Goal: Transaction & Acquisition: Obtain resource

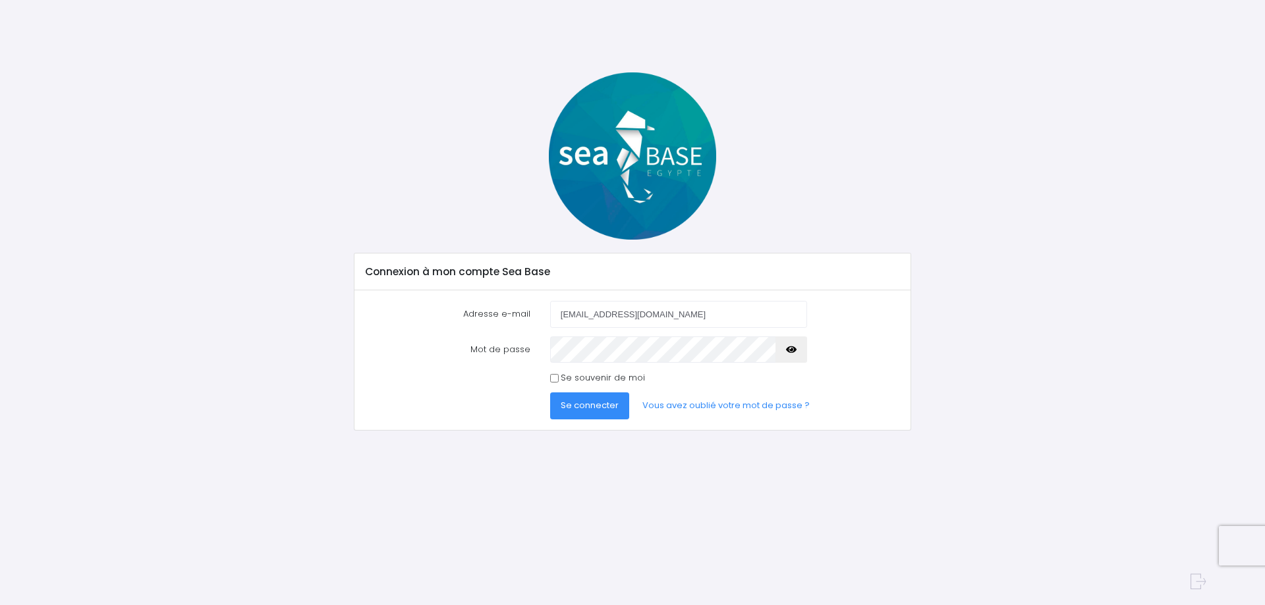
drag, startPoint x: 579, startPoint y: 406, endPoint x: 723, endPoint y: 453, distance: 151.4
click at [579, 406] on span "Se connecter" at bounding box center [590, 405] width 58 height 13
click at [572, 404] on span "Se connecter" at bounding box center [590, 405] width 58 height 13
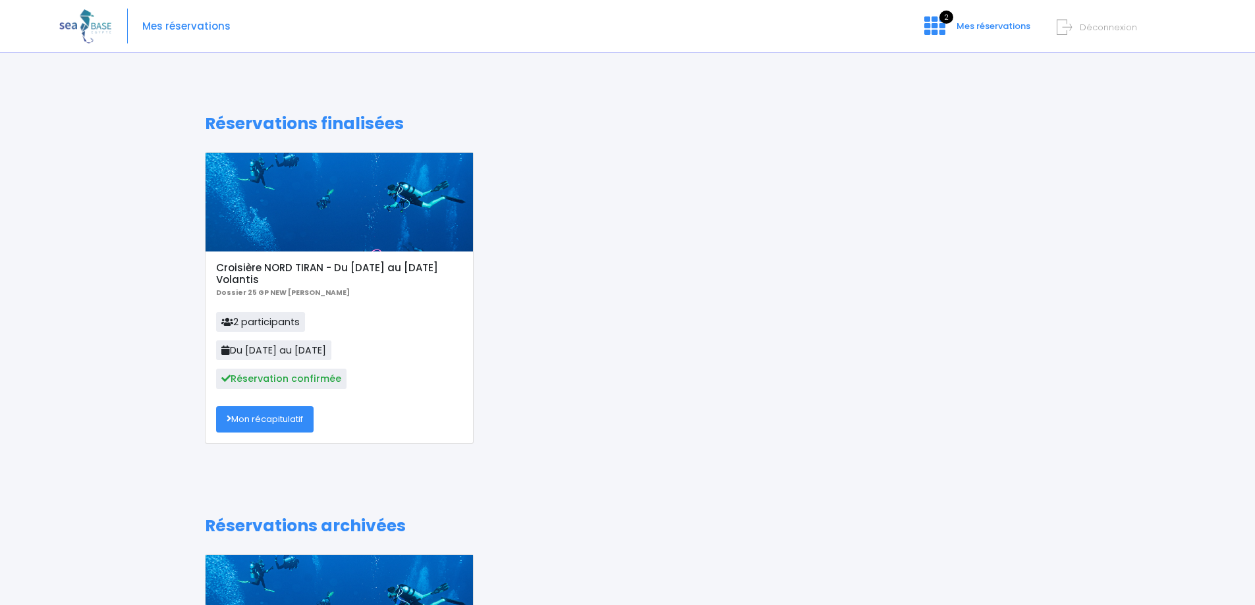
click at [283, 418] on link "Mon récapitulatif" at bounding box center [264, 419] width 97 height 26
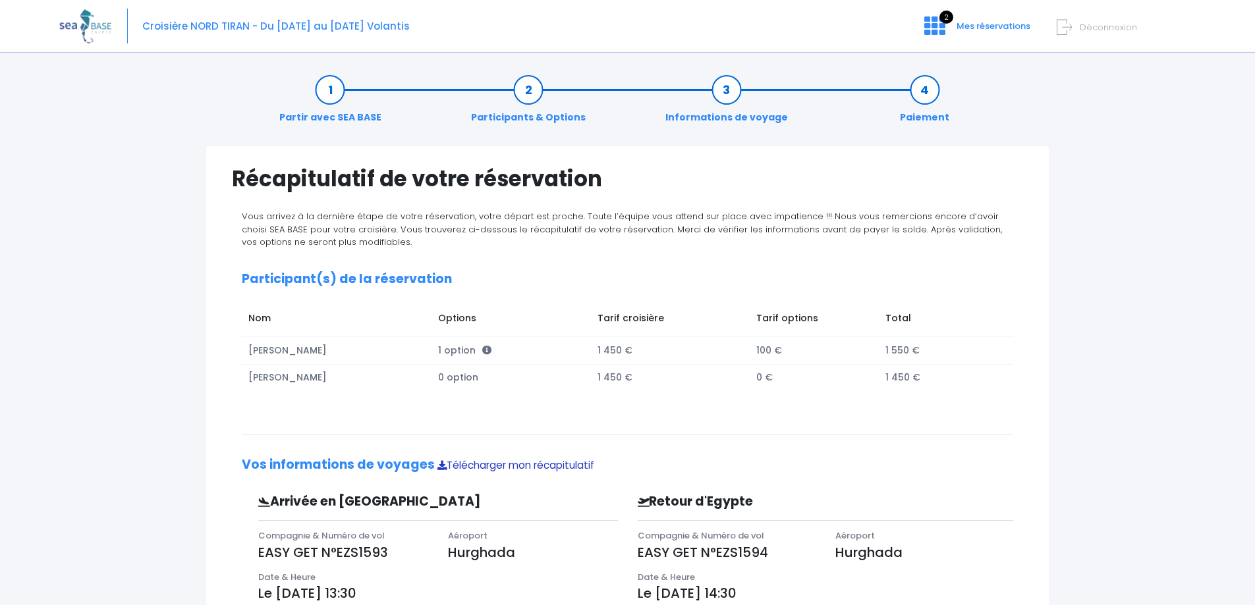
click at [486, 464] on link "Télécharger mon récapitulatif" at bounding box center [515, 465] width 157 height 14
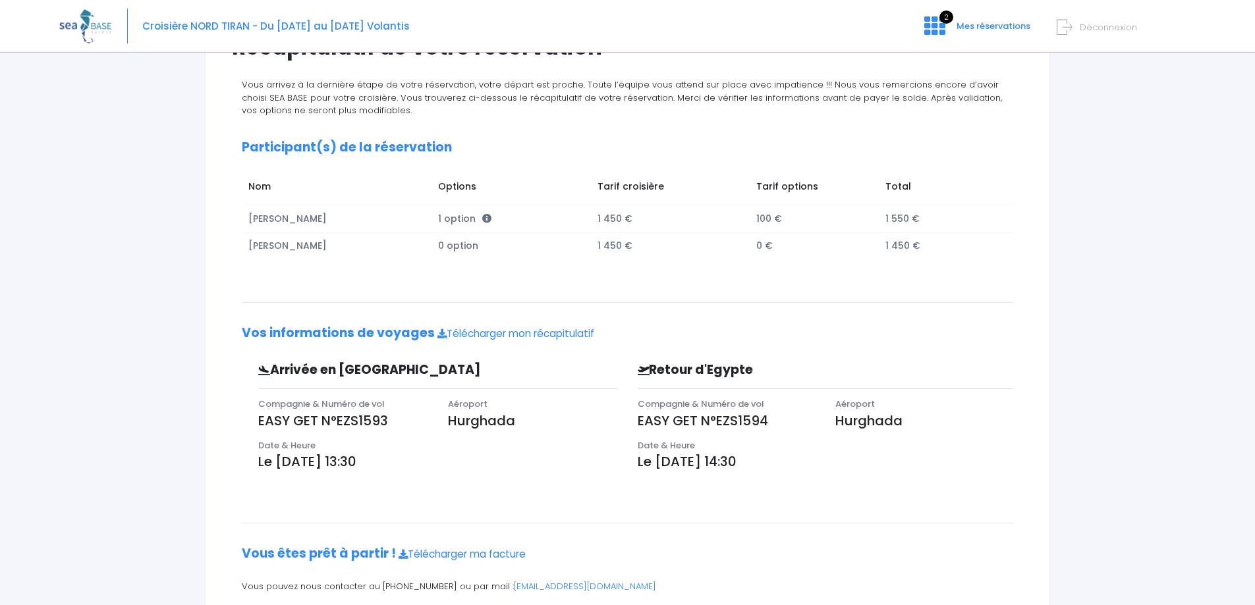
scroll to position [182, 0]
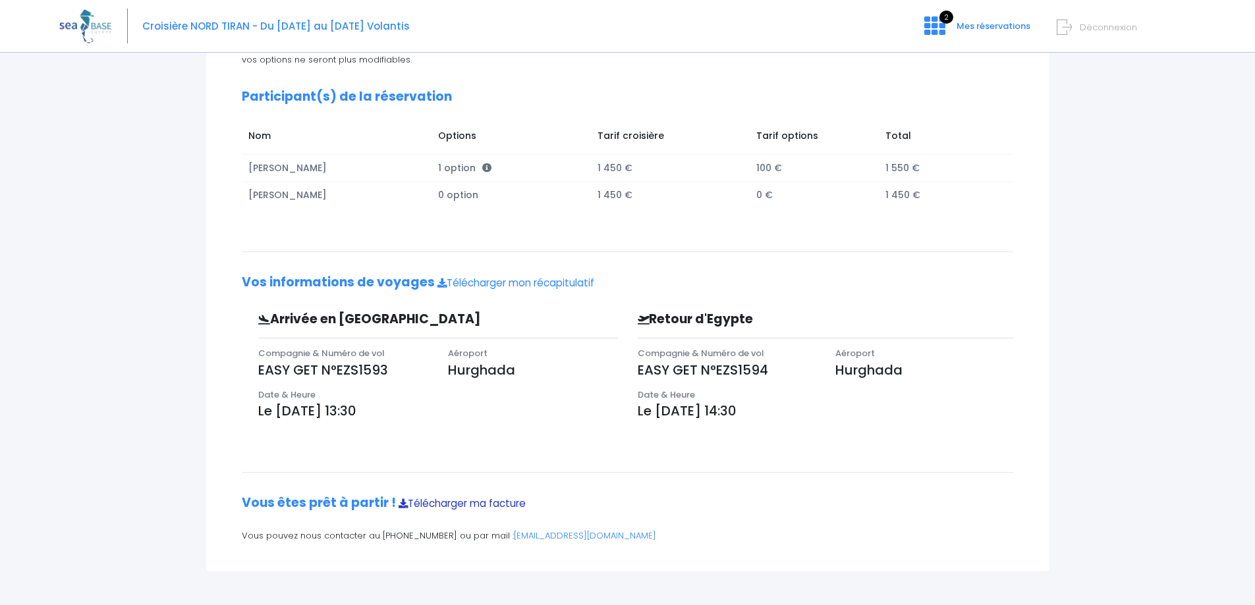
click at [450, 505] on link "Télécharger ma facture" at bounding box center [461, 504] width 127 height 14
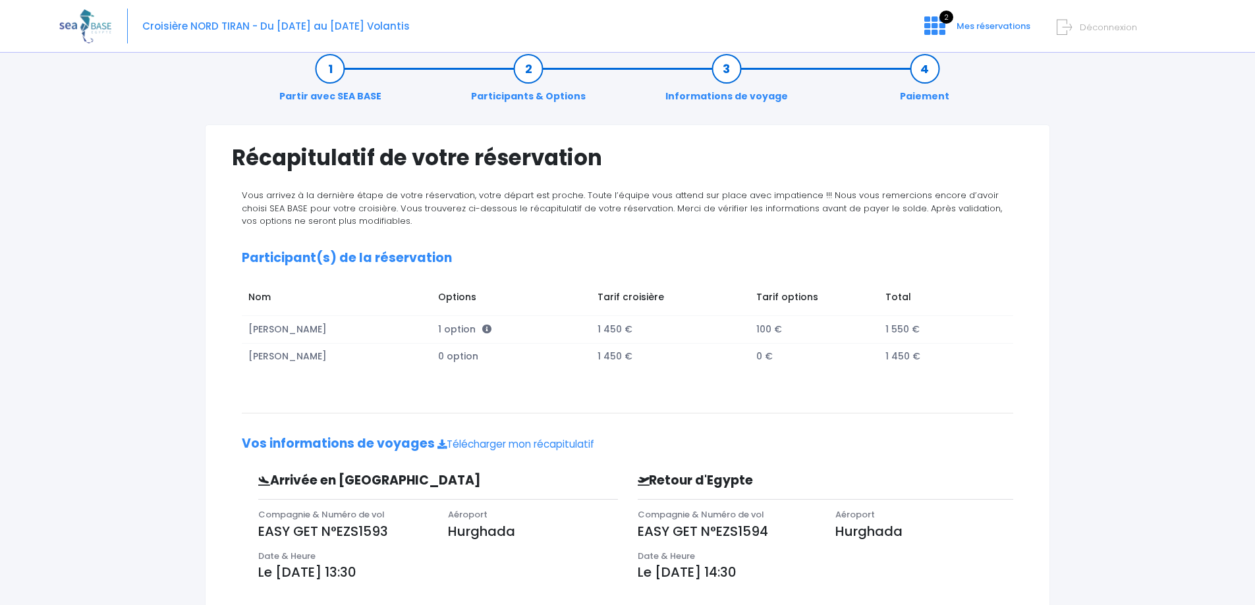
scroll to position [0, 0]
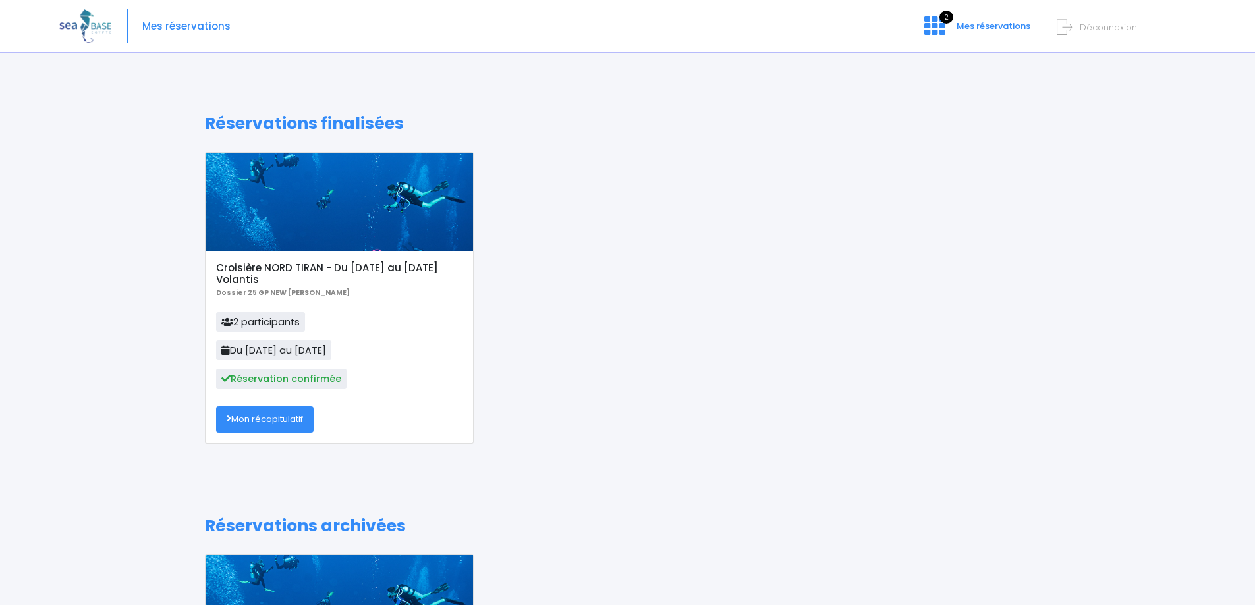
click at [304, 196] on div at bounding box center [339, 202] width 267 height 99
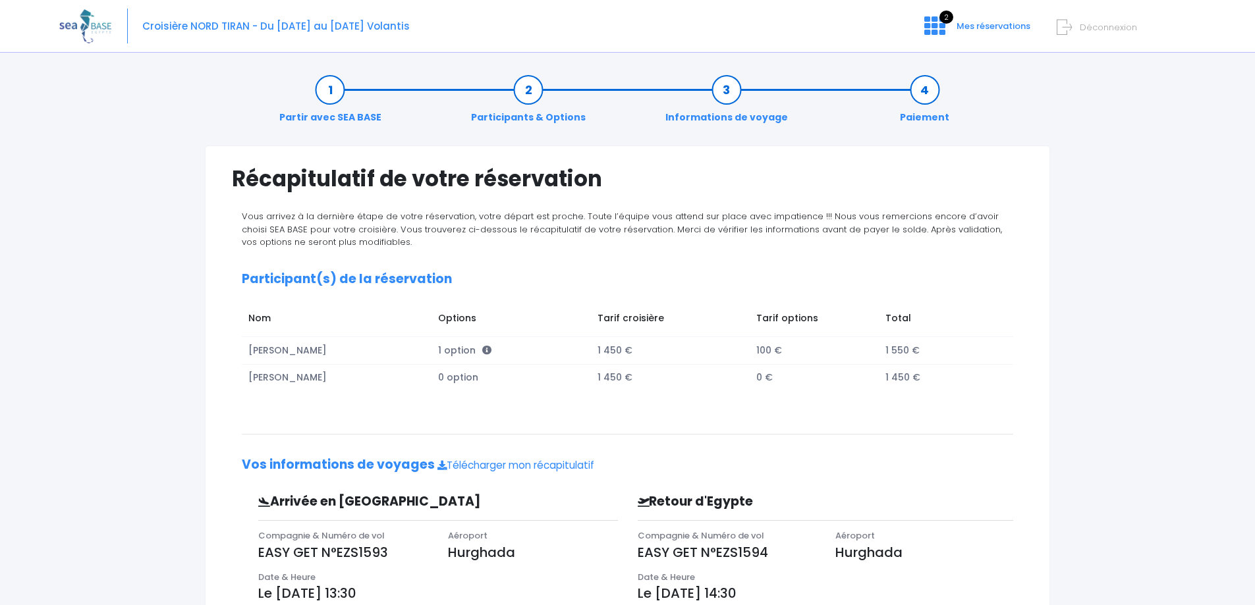
click at [337, 94] on link "Partir avec SEA BASE" at bounding box center [330, 103] width 115 height 41
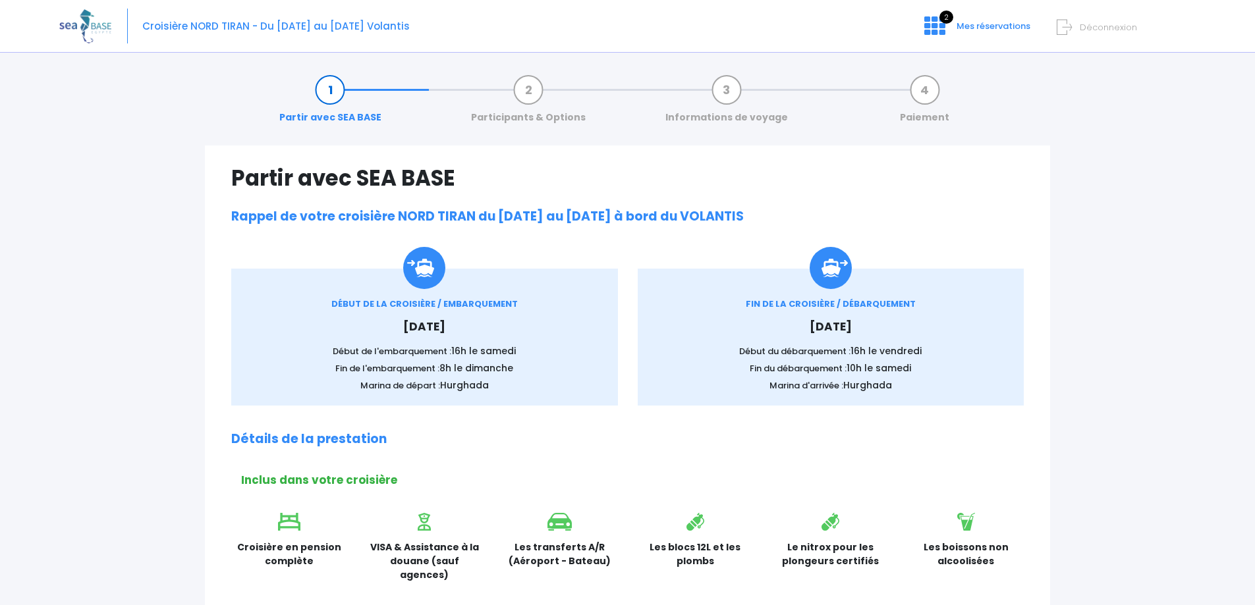
click at [180, 26] on span "Croisière NORD TIRAN - Du [DATE] au [DATE] Volantis" at bounding box center [275, 26] width 267 height 14
